Goal: Check status

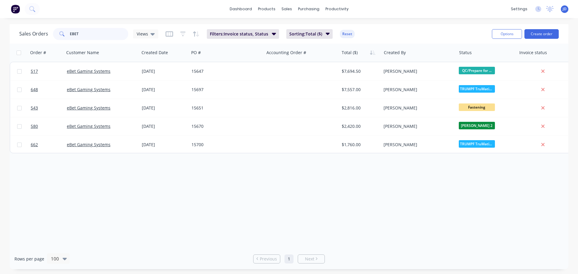
drag, startPoint x: 82, startPoint y: 33, endPoint x: 0, endPoint y: 42, distance: 82.5
click at [0, 45] on div "Sales Orders EBET Views Filters: Invoice status, Status Sorting: Total ($) Rese…" at bounding box center [289, 147] width 578 height 246
type input "EXCL"
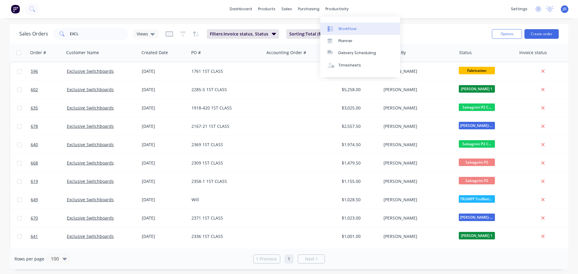
click at [342, 26] on link "Workflow" at bounding box center [361, 29] width 80 height 12
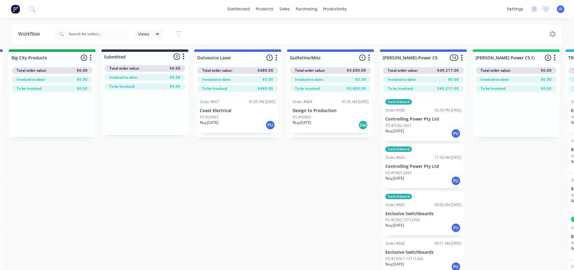
drag, startPoint x: 252, startPoint y: 177, endPoint x: 308, endPoint y: 178, distance: 56.3
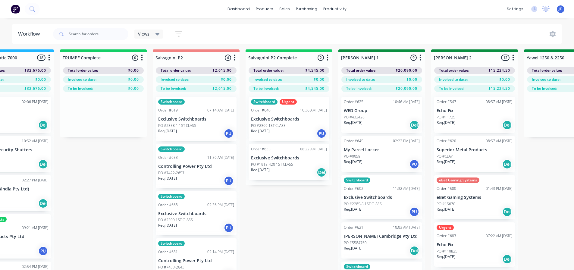
drag, startPoint x: 428, startPoint y: 169, endPoint x: 468, endPoint y: 163, distance: 41.1
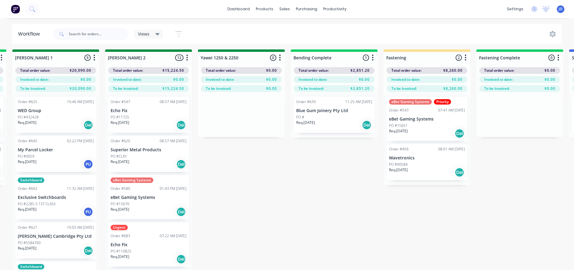
drag, startPoint x: 290, startPoint y: 216, endPoint x: 323, endPoint y: 204, distance: 35.3
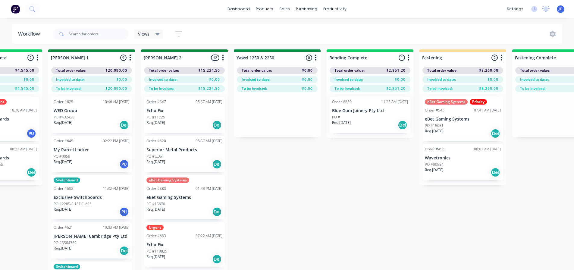
drag, startPoint x: 356, startPoint y: 202, endPoint x: 325, endPoint y: 200, distance: 31.7
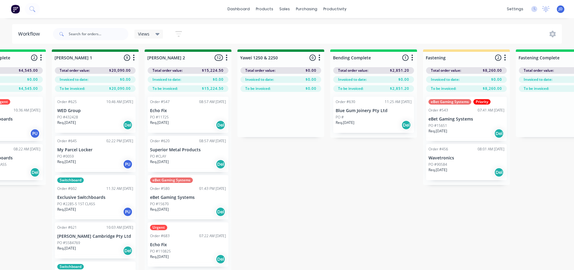
scroll to position [2, 1065]
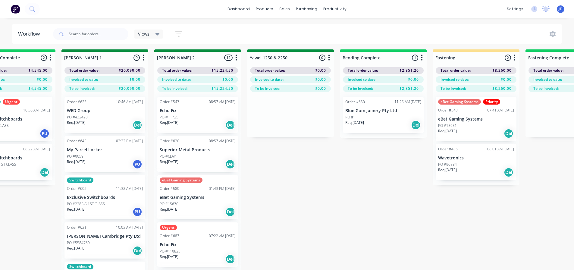
drag, startPoint x: 299, startPoint y: 173, endPoint x: 274, endPoint y: 168, distance: 25.8
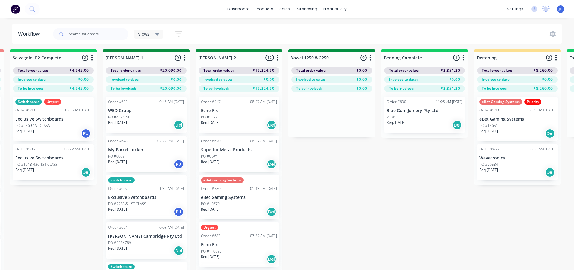
scroll to position [2, 1019]
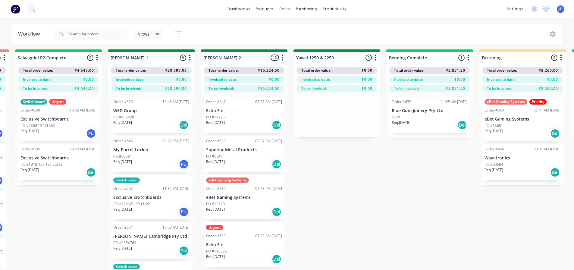
drag, startPoint x: 277, startPoint y: 186, endPoint x: 262, endPoint y: 182, distance: 15.6
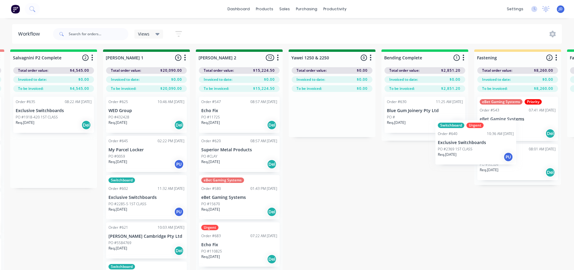
drag, startPoint x: 66, startPoint y: 119, endPoint x: 492, endPoint y: 139, distance: 426.4
click at [492, 139] on div "On Hold 1 Status colour #FF4949 hex #FF4949 Save Cancel Notifications Email SMS…" at bounding box center [348, 169] width 2752 height 240
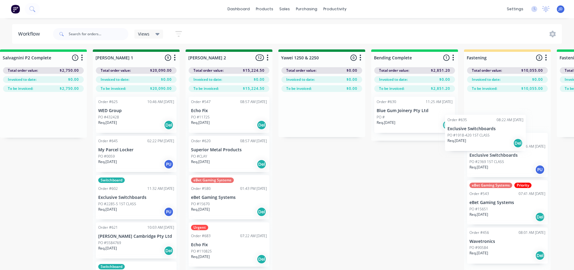
drag, startPoint x: 31, startPoint y: 117, endPoint x: 471, endPoint y: 133, distance: 439.5
click at [470, 134] on div "On Hold 1 Status colour #FF4949 hex #FF4949 Save Cancel Notifications Email SMS…" at bounding box center [338, 169] width 2752 height 240
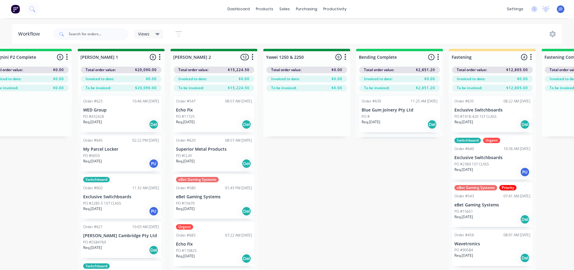
scroll to position [3, 1082]
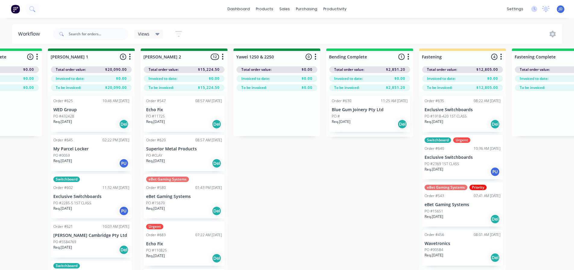
drag, startPoint x: 360, startPoint y: 190, endPoint x: 368, endPoint y: 191, distance: 7.5
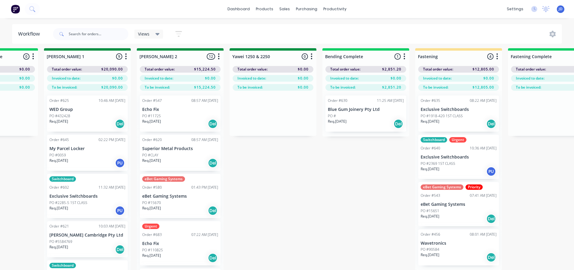
click at [447, 246] on div "Order #456 08:01 AM [DATE] Wavetronics PO #90584 Req. [DATE] Del" at bounding box center [458, 247] width 81 height 36
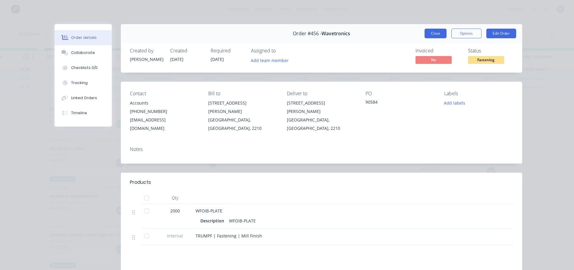
click at [431, 32] on button "Close" at bounding box center [435, 34] width 22 height 10
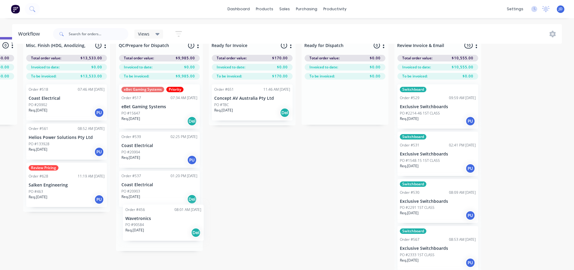
scroll to position [26, 2217]
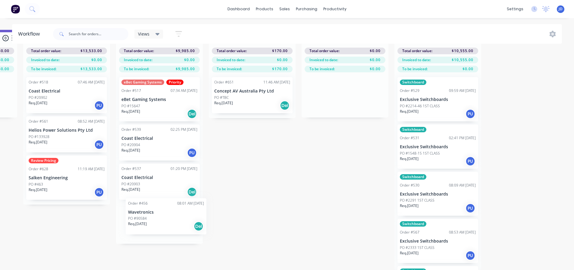
drag, startPoint x: 459, startPoint y: 251, endPoint x: 153, endPoint y: 218, distance: 308.1
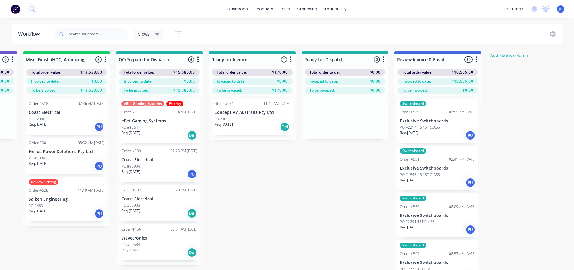
scroll to position [0, 2216]
drag, startPoint x: 314, startPoint y: 213, endPoint x: 188, endPoint y: 211, distance: 125.6
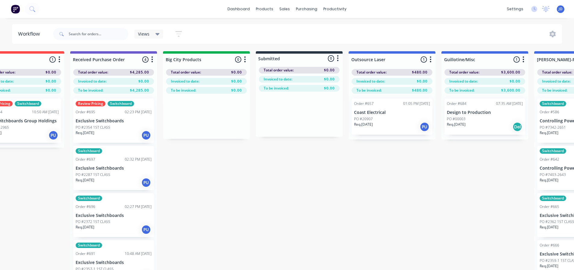
scroll to position [0, 200]
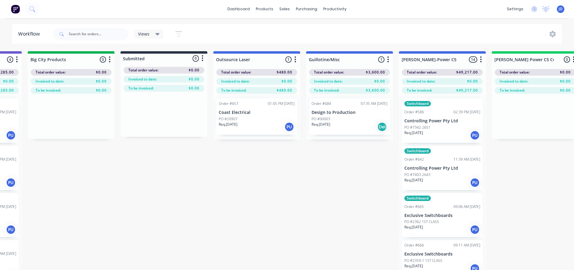
drag, startPoint x: 368, startPoint y: 205, endPoint x: 374, endPoint y: 202, distance: 6.6
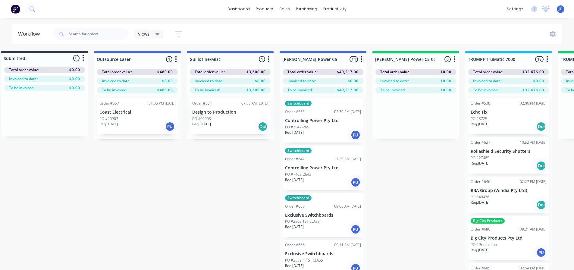
drag, startPoint x: 236, startPoint y: 186, endPoint x: 338, endPoint y: 188, distance: 102.2
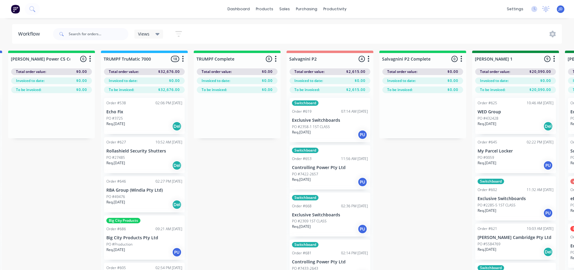
drag, startPoint x: 289, startPoint y: 178, endPoint x: 308, endPoint y: 178, distance: 19.3
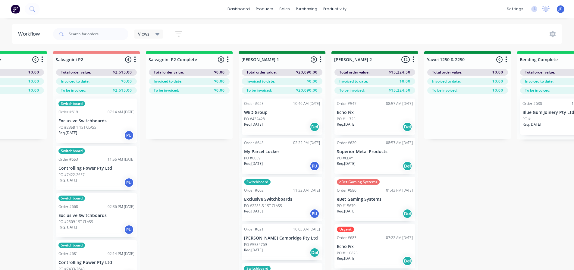
drag, startPoint x: 318, startPoint y: 179, endPoint x: 375, endPoint y: 169, distance: 58.6
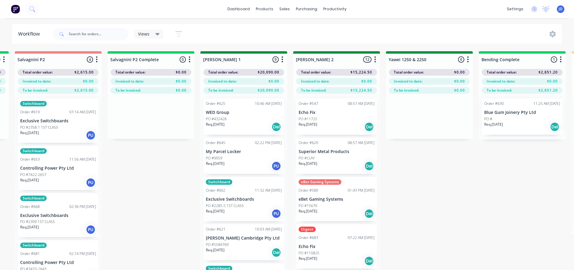
scroll to position [0, 939]
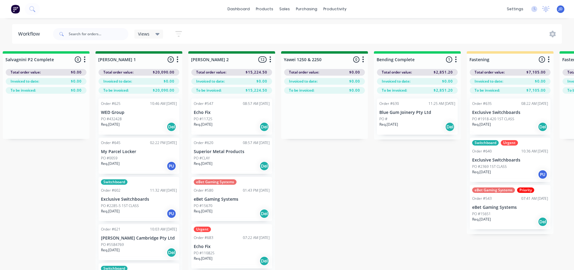
drag, startPoint x: 477, startPoint y: 182, endPoint x: 511, endPoint y: 177, distance: 34.8
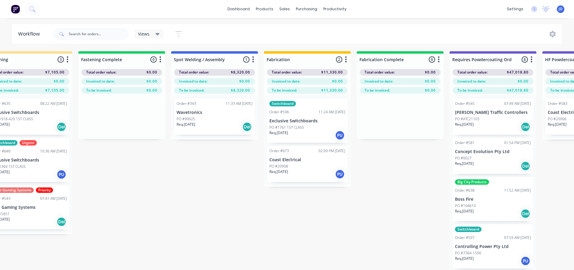
drag, startPoint x: 310, startPoint y: 209, endPoint x: 372, endPoint y: 207, distance: 62.4
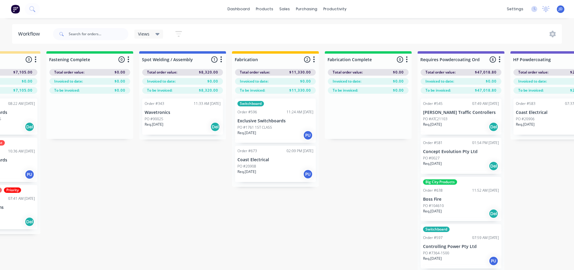
click at [194, 123] on div "Req. [DATE] Del" at bounding box center [183, 127] width 76 height 10
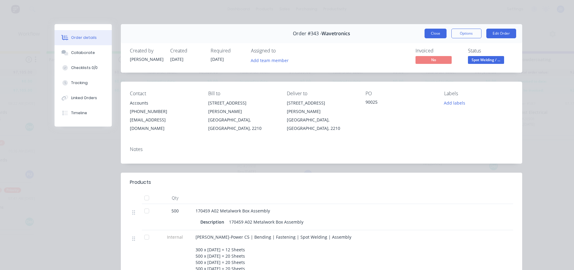
click at [438, 33] on button "Close" at bounding box center [435, 34] width 22 height 10
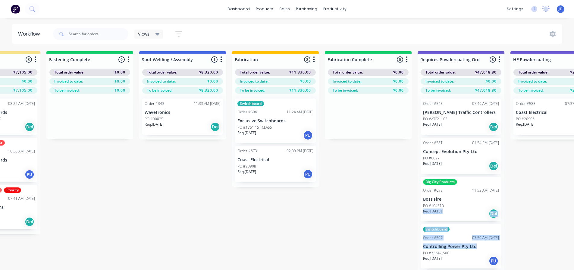
drag, startPoint x: 551, startPoint y: 243, endPoint x: 548, endPoint y: 274, distance: 31.5
drag, startPoint x: 393, startPoint y: 243, endPoint x: 418, endPoint y: 208, distance: 42.7
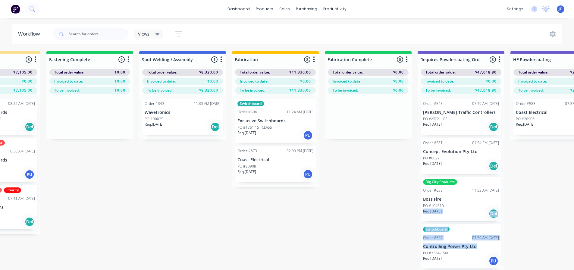
drag, startPoint x: 420, startPoint y: 183, endPoint x: 424, endPoint y: 180, distance: 4.3
click at [424, 180] on div "Order #545 07:49 AM [DATE] [PERSON_NAME] Traffic Controllers PO #ATC21103 Req. …" at bounding box center [461, 193] width 87 height 198
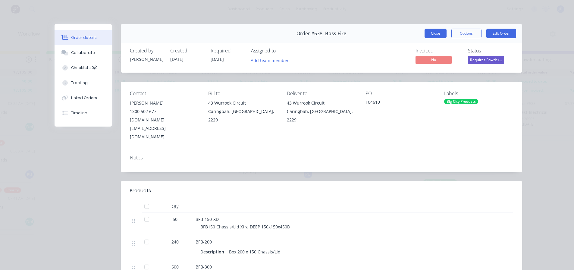
click at [437, 35] on button "Close" at bounding box center [435, 34] width 22 height 10
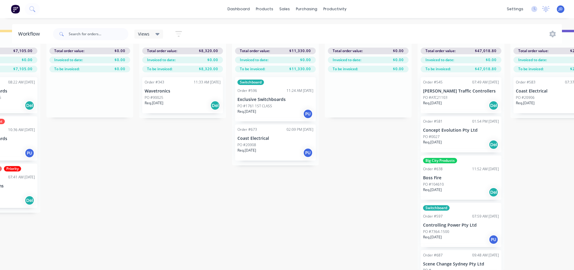
scroll to position [26, 1544]
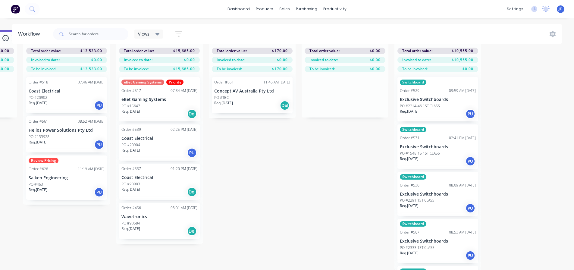
drag, startPoint x: 218, startPoint y: 212, endPoint x: 345, endPoint y: 202, distance: 126.6
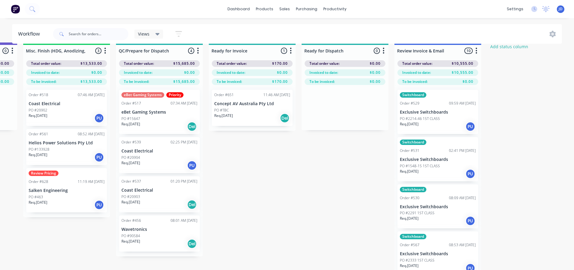
scroll to position [0, 2217]
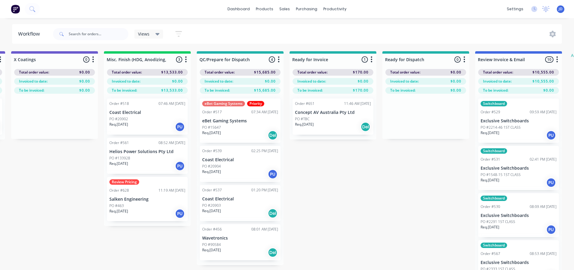
drag, startPoint x: 300, startPoint y: 223, endPoint x: 257, endPoint y: 221, distance: 43.4
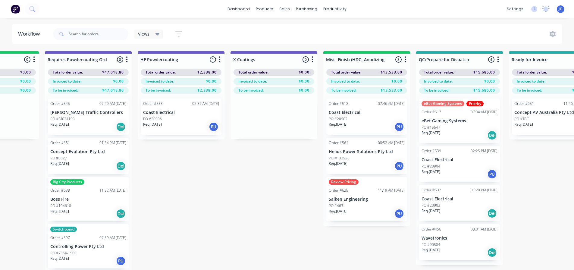
drag, startPoint x: 349, startPoint y: 242, endPoint x: 311, endPoint y: 231, distance: 40.3
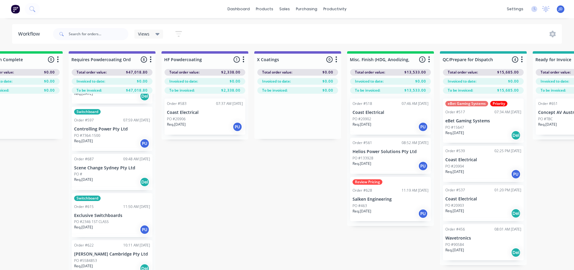
scroll to position [150, 0]
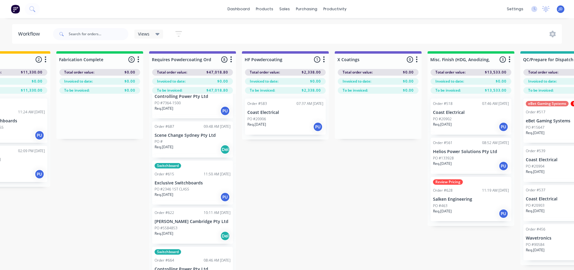
drag, startPoint x: 239, startPoint y: 211, endPoint x: 221, endPoint y: 204, distance: 18.9
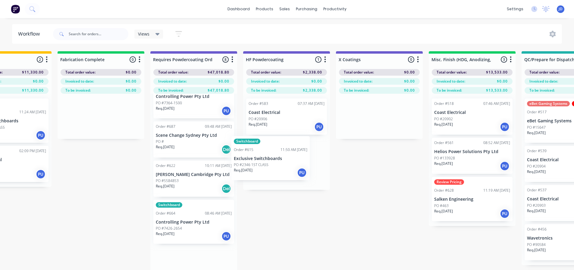
drag, startPoint x: 224, startPoint y: 185, endPoint x: 276, endPoint y: 169, distance: 54.1
drag, startPoint x: 201, startPoint y: 183, endPoint x: 290, endPoint y: 155, distance: 92.7
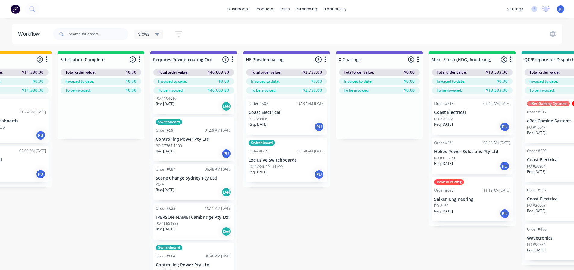
scroll to position [103, 0]
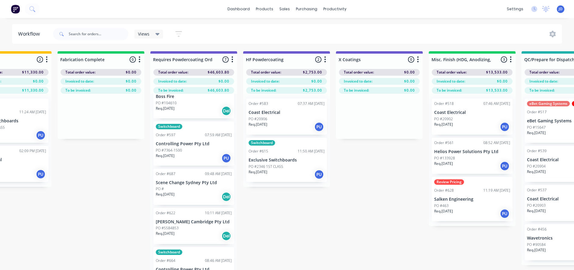
click at [179, 268] on p "Controlling Power Pty Ltd" at bounding box center [194, 269] width 76 height 5
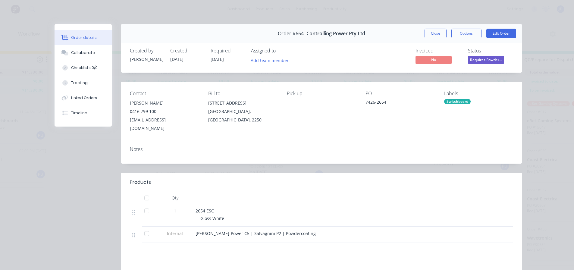
drag, startPoint x: 436, startPoint y: 33, endPoint x: 303, endPoint y: 166, distance: 187.2
click at [435, 34] on button "Close" at bounding box center [435, 34] width 22 height 10
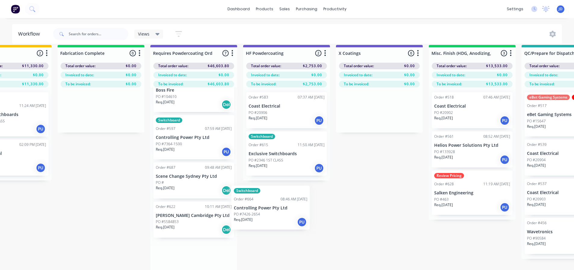
scroll to position [7, 1811]
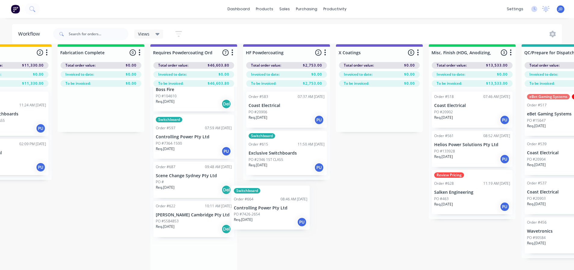
drag, startPoint x: 236, startPoint y: 242, endPoint x: 277, endPoint y: 178, distance: 76.1
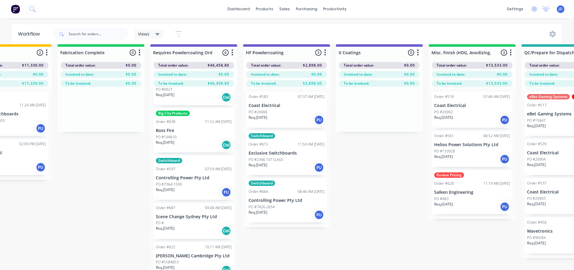
scroll to position [56, 0]
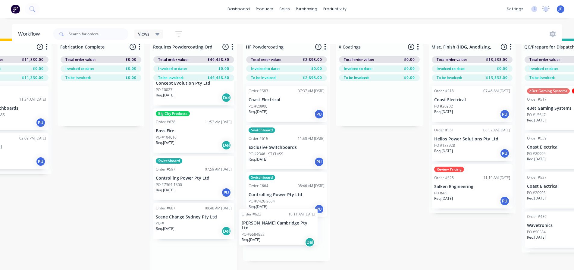
drag, startPoint x: 246, startPoint y: 246, endPoint x: 275, endPoint y: 208, distance: 46.6
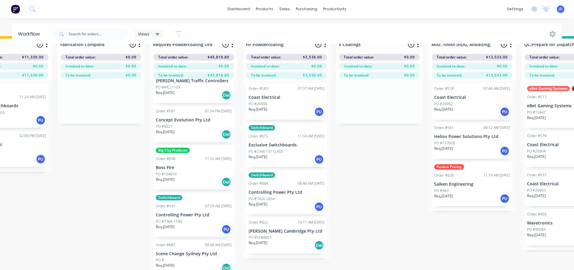
scroll to position [17, 0]
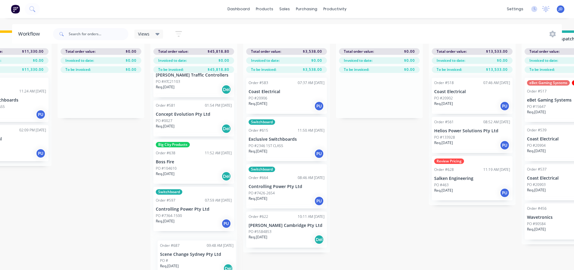
drag, startPoint x: 188, startPoint y: 261, endPoint x: 270, endPoint y: 234, distance: 86.8
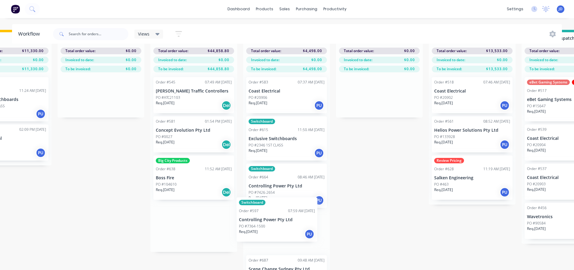
scroll to position [1, 0]
drag, startPoint x: 270, startPoint y: 231, endPoint x: 277, endPoint y: 227, distance: 7.7
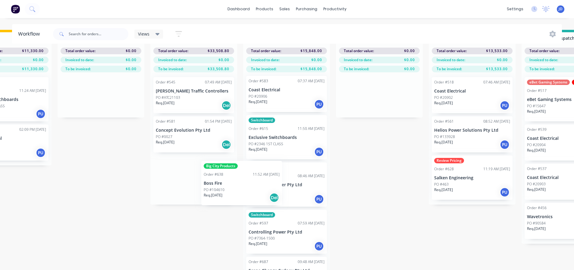
drag, startPoint x: 179, startPoint y: 184, endPoint x: 278, endPoint y: 188, distance: 98.9
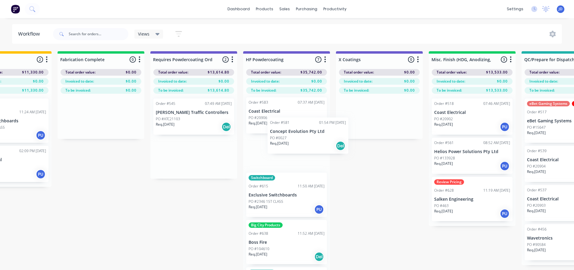
scroll to position [0, 0]
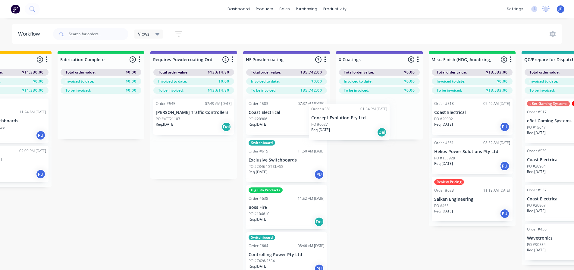
drag, startPoint x: 229, startPoint y: 155, endPoint x: 368, endPoint y: 122, distance: 143.1
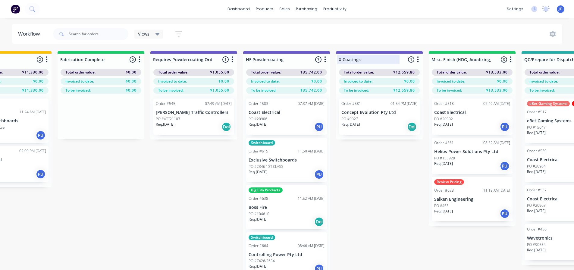
click at [369, 58] on div at bounding box center [379, 60] width 87 height 12
click at [369, 58] on input "X Coatings" at bounding box center [368, 59] width 59 height 6
type input "X Coatings/Shire PC"
drag, startPoint x: 378, startPoint y: 163, endPoint x: 375, endPoint y: 164, distance: 3.1
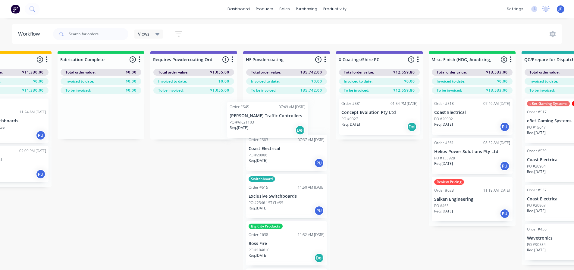
drag, startPoint x: 172, startPoint y: 122, endPoint x: 263, endPoint y: 125, distance: 91.0
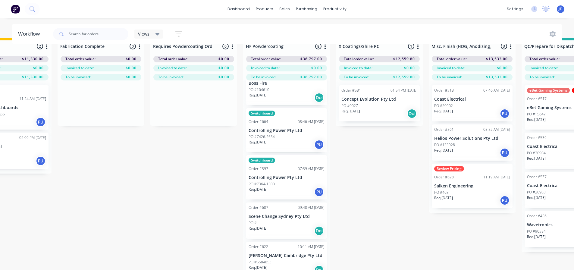
scroll to position [26, 1811]
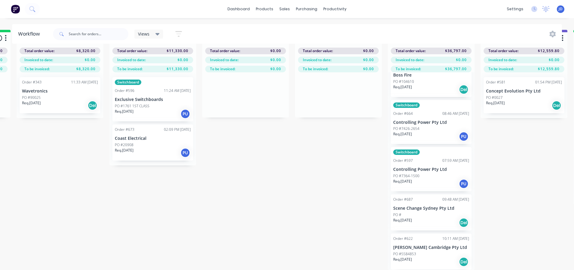
drag, startPoint x: 364, startPoint y: 161, endPoint x: 358, endPoint y: 158, distance: 6.6
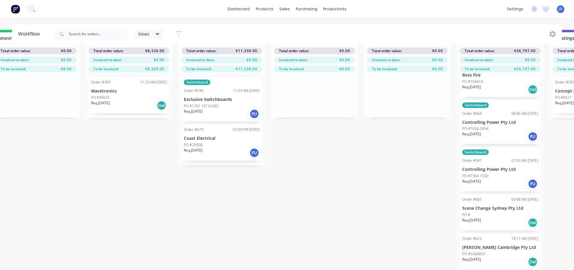
scroll to position [21, 1505]
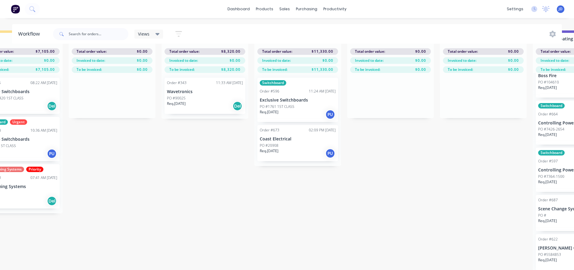
drag, startPoint x: 396, startPoint y: 171, endPoint x: 345, endPoint y: 164, distance: 51.4
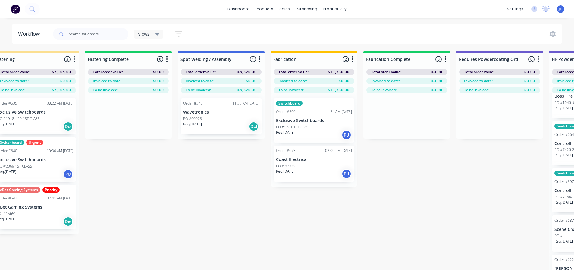
scroll to position [0, 1505]
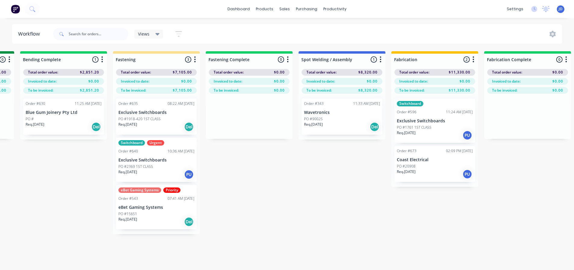
drag, startPoint x: 228, startPoint y: 188, endPoint x: 202, endPoint y: 177, distance: 28.7
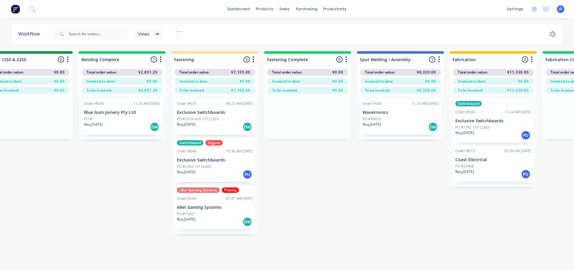
drag, startPoint x: 305, startPoint y: 192, endPoint x: 268, endPoint y: 180, distance: 39.3
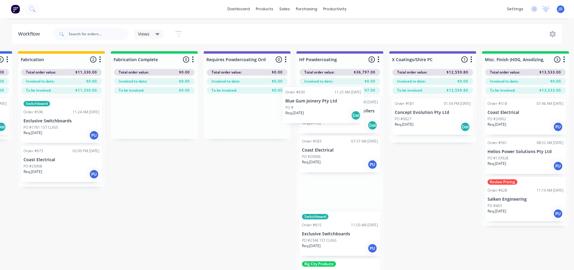
scroll to position [0, 0]
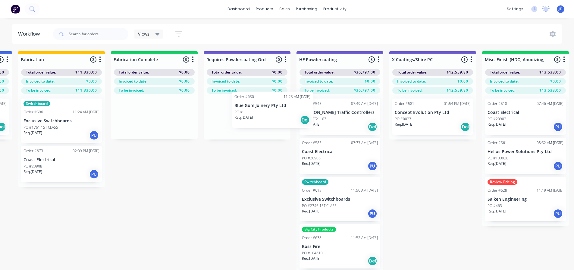
drag, startPoint x: 167, startPoint y: 124, endPoint x: 241, endPoint y: 126, distance: 74.1
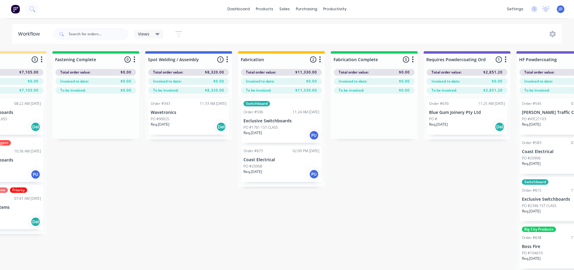
drag, startPoint x: 246, startPoint y: 163, endPoint x: 176, endPoint y: 160, distance: 69.9
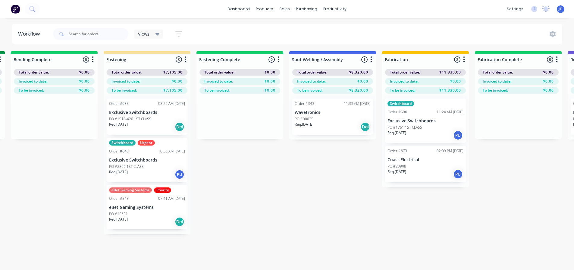
drag, startPoint x: 249, startPoint y: 177, endPoint x: 244, endPoint y: 170, distance: 8.3
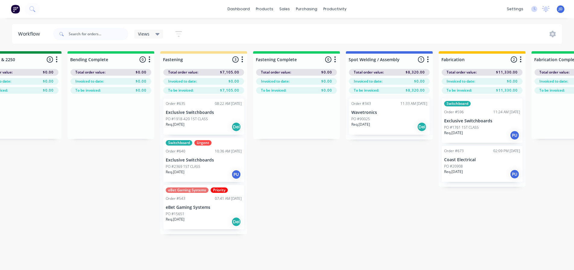
drag, startPoint x: 393, startPoint y: 175, endPoint x: 364, endPoint y: 173, distance: 29.0
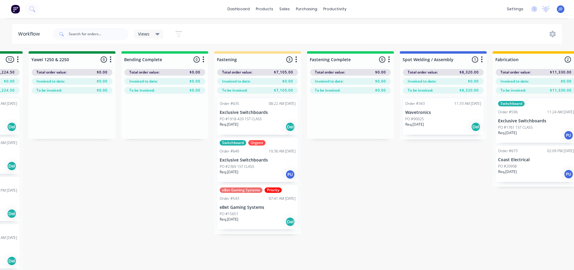
drag, startPoint x: 295, startPoint y: 192, endPoint x: 206, endPoint y: 181, distance: 89.6
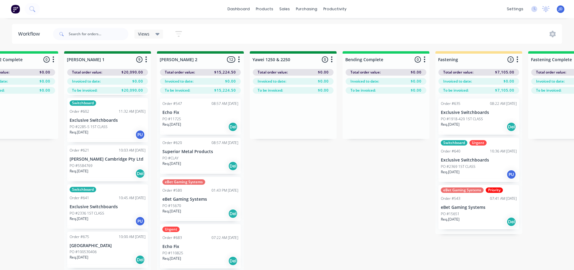
scroll to position [120, 0]
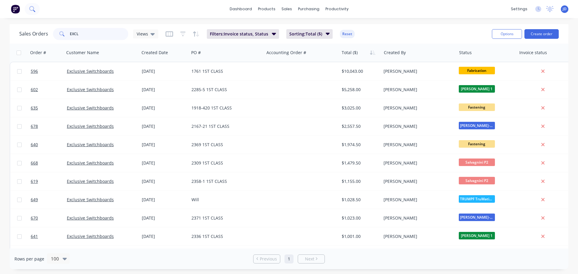
drag, startPoint x: 88, startPoint y: 35, endPoint x: 30, endPoint y: 9, distance: 63.4
click at [34, 17] on div "dashboard products sales purchasing productivity dashboard products Product Cat…" at bounding box center [289, 137] width 578 height 274
type input "[PERSON_NAME]"
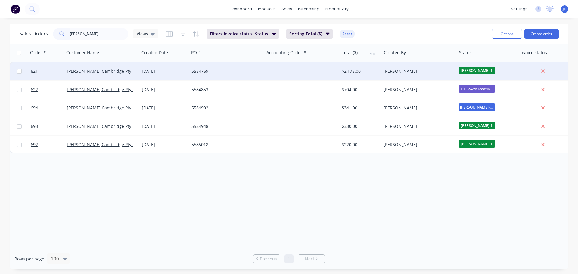
click at [352, 74] on div "$2,178.00" at bounding box center [359, 71] width 35 height 6
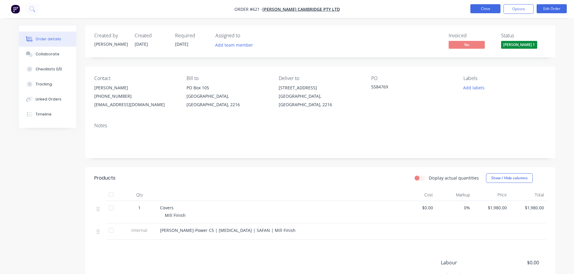
click at [487, 11] on button "Close" at bounding box center [485, 8] width 30 height 9
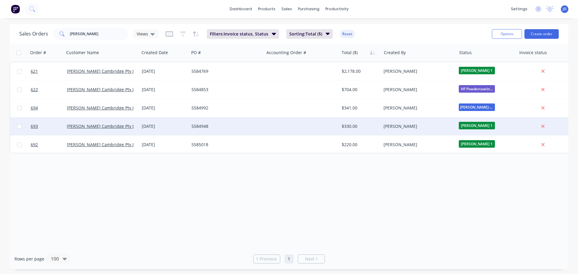
click at [284, 133] on div at bounding box center [301, 126] width 75 height 18
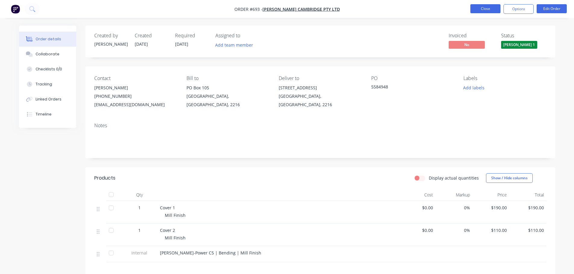
click at [485, 6] on button "Close" at bounding box center [485, 8] width 30 height 9
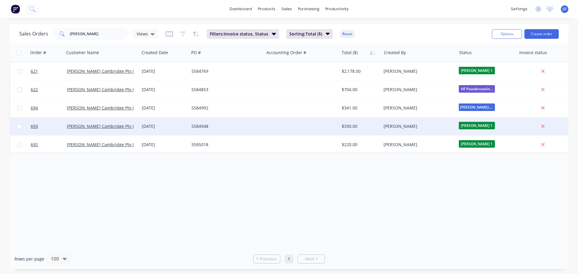
click at [468, 127] on span "[PERSON_NAME] 1" at bounding box center [477, 126] width 36 height 8
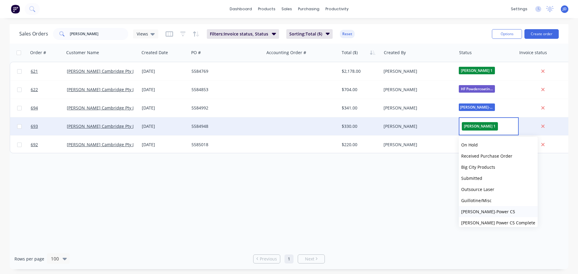
click at [489, 211] on span "[PERSON_NAME]-Power C5" at bounding box center [489, 212] width 54 height 6
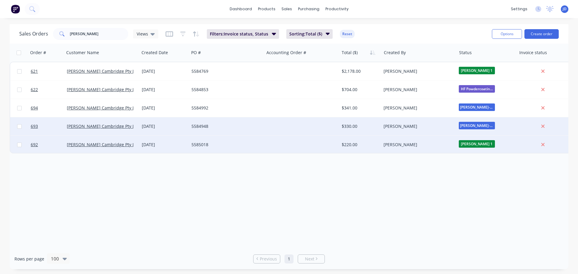
click at [440, 150] on div "[PERSON_NAME]" at bounding box center [418, 145] width 75 height 18
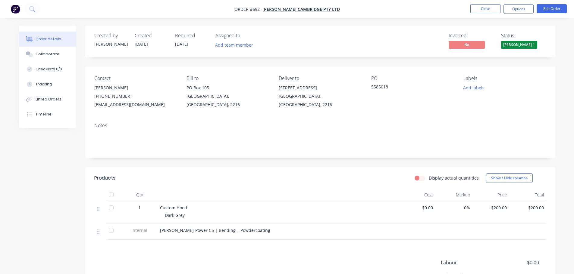
click at [517, 43] on span "[PERSON_NAME] 1" at bounding box center [519, 45] width 36 height 8
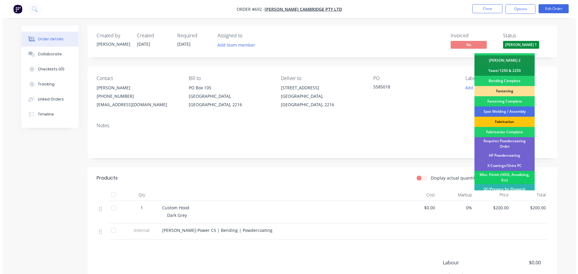
scroll to position [176, 0]
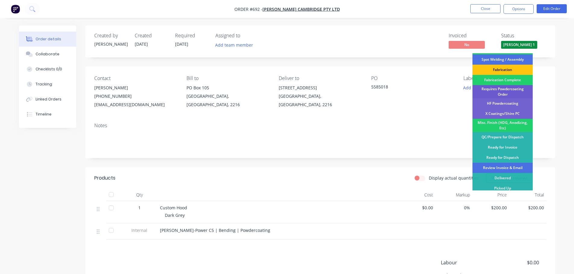
click at [510, 88] on div "Requires Powdercoating Order" at bounding box center [502, 91] width 60 height 13
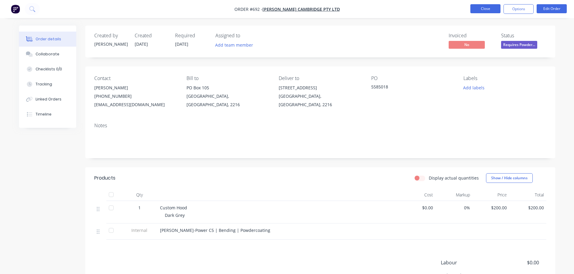
click at [485, 6] on button "Close" at bounding box center [485, 8] width 30 height 9
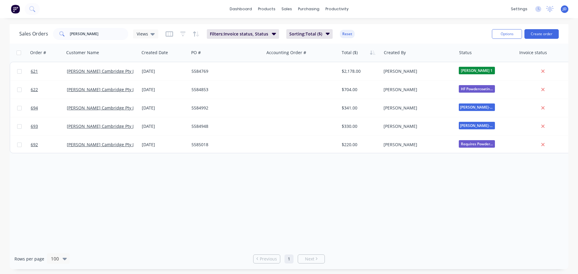
click at [399, 189] on div "Order # Customer Name Created Date PO # Accounting Order # Total ($) Created By…" at bounding box center [289, 146] width 559 height 205
